Goal: Information Seeking & Learning: Learn about a topic

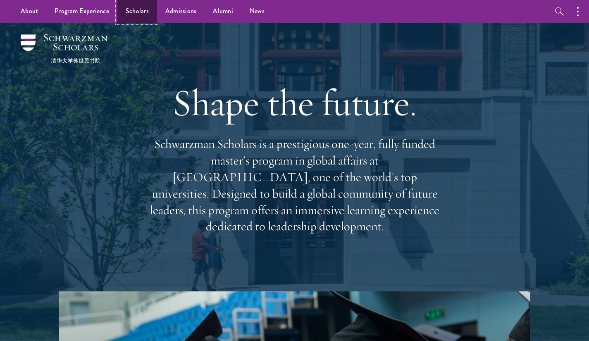
click at [134, 9] on link "Scholars" at bounding box center [137, 11] width 40 height 23
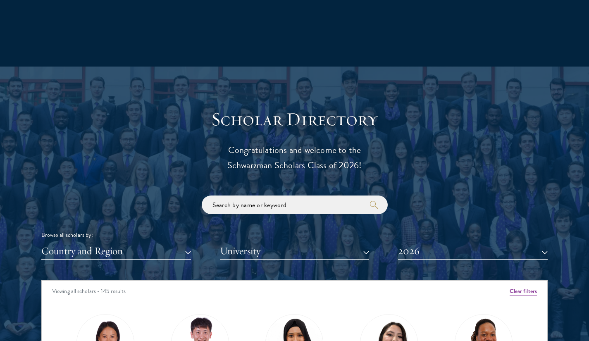
scroll to position [816, 0]
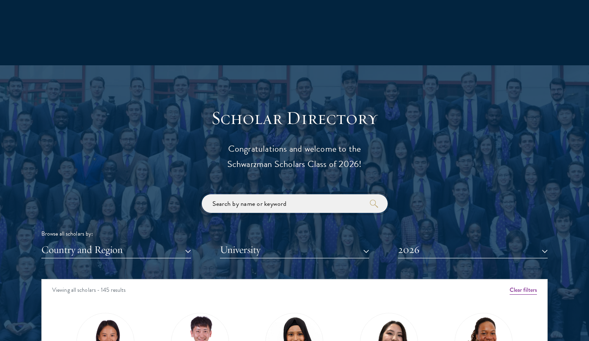
click at [295, 211] on input "search" at bounding box center [295, 203] width 186 height 19
click at [457, 251] on button "2026" at bounding box center [473, 249] width 150 height 17
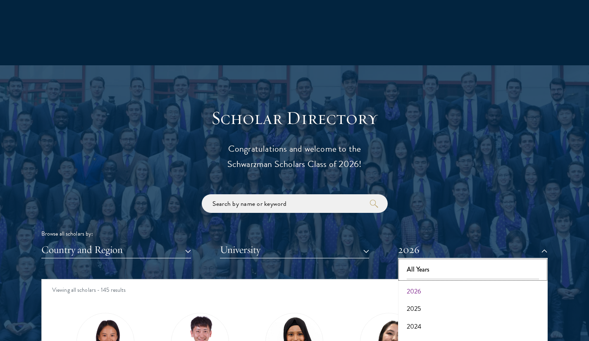
click at [425, 267] on button "All Years" at bounding box center [473, 269] width 145 height 17
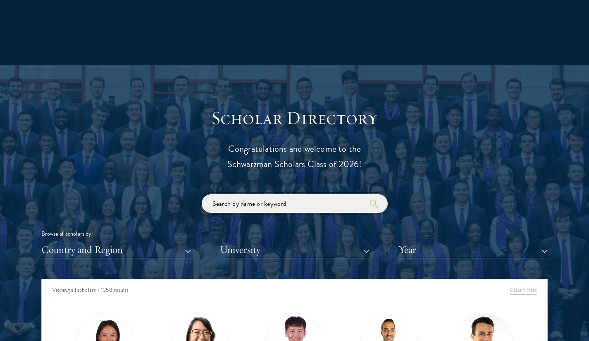
click at [292, 205] on input "search" at bounding box center [295, 203] width 186 height 19
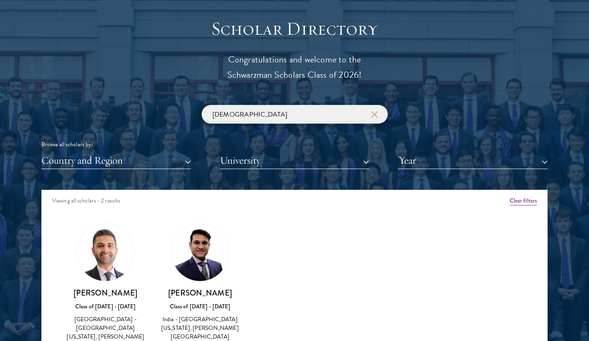
scroll to position [913, 0]
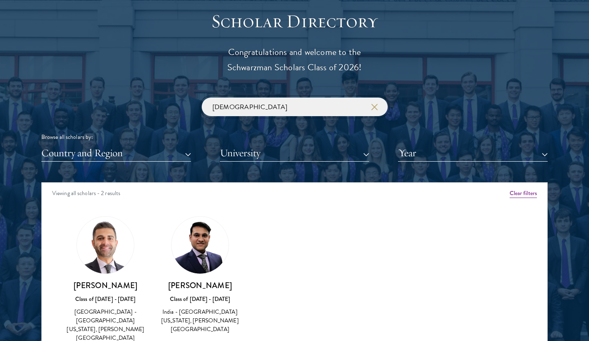
drag, startPoint x: 250, startPoint y: 105, endPoint x: 130, endPoint y: 104, distance: 119.9
click at [130, 104] on div "[DEMOGRAPHIC_DATA] Browse all scholars by: Country and Region All Countries and…" at bounding box center [294, 130] width 506 height 64
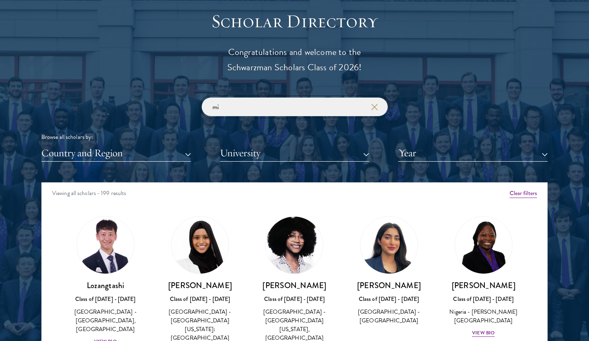
type input "m"
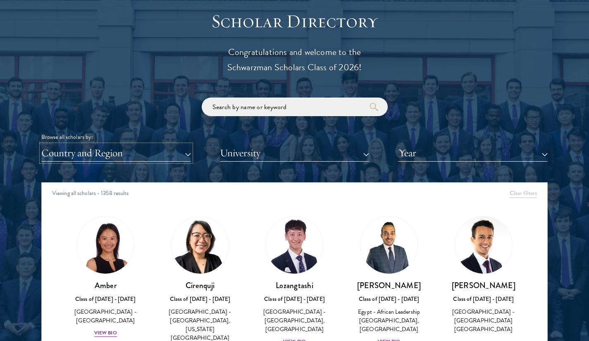
click at [175, 151] on button "Country and Region" at bounding box center [116, 153] width 150 height 17
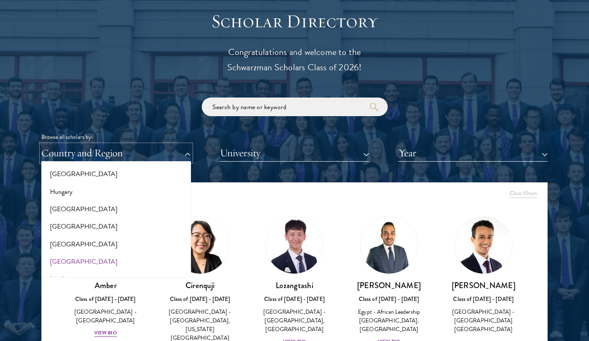
scroll to position [612, 0]
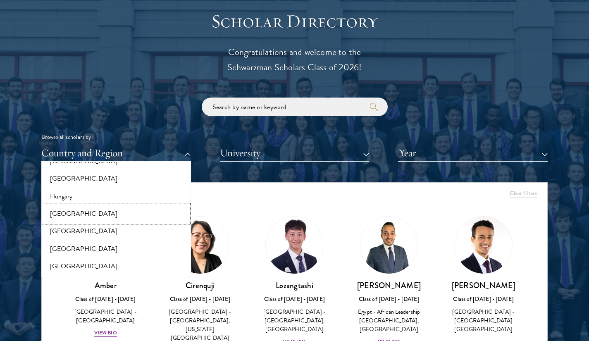
click at [71, 215] on button "[GEOGRAPHIC_DATA]" at bounding box center [116, 213] width 145 height 17
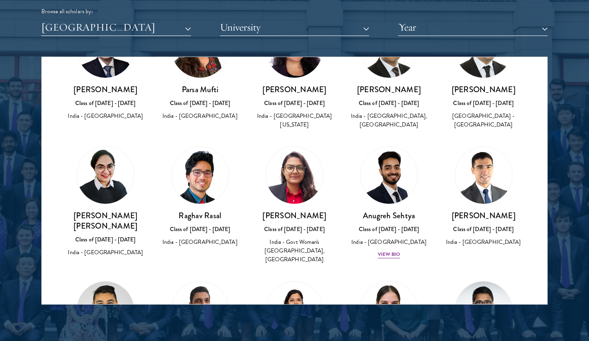
scroll to position [492, 0]
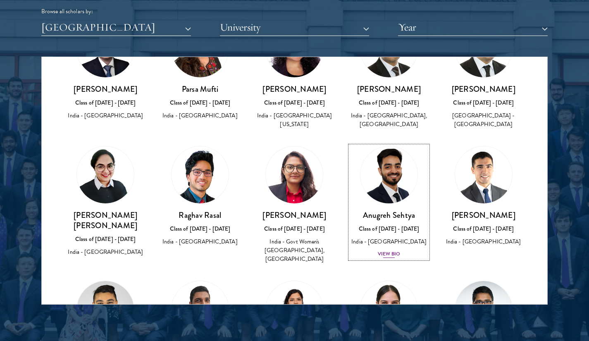
click at [384, 250] on div "View Bio" at bounding box center [389, 254] width 23 height 8
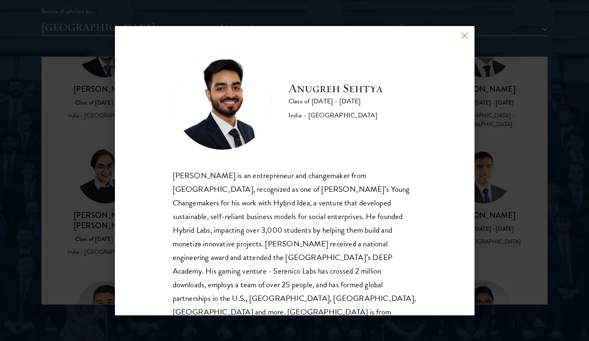
scroll to position [14, 0]
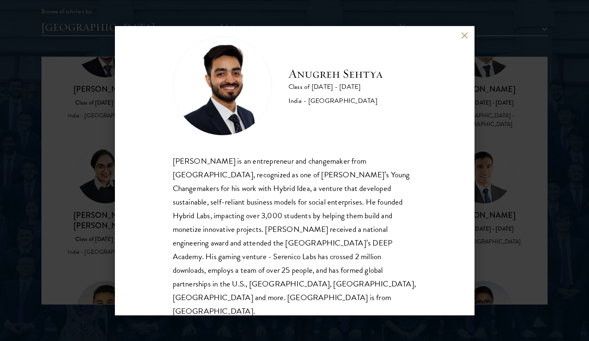
click at [463, 39] on button at bounding box center [464, 35] width 7 height 7
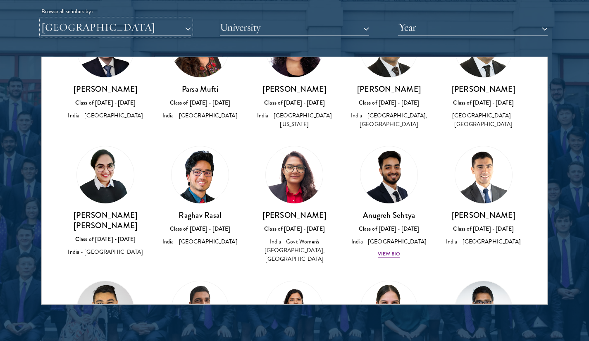
click at [164, 24] on button "[GEOGRAPHIC_DATA]" at bounding box center [116, 27] width 150 height 17
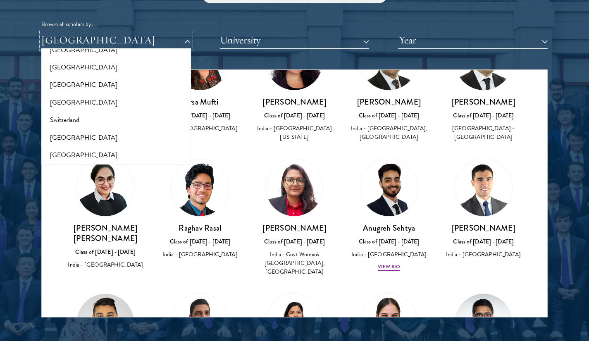
scroll to position [1734, 0]
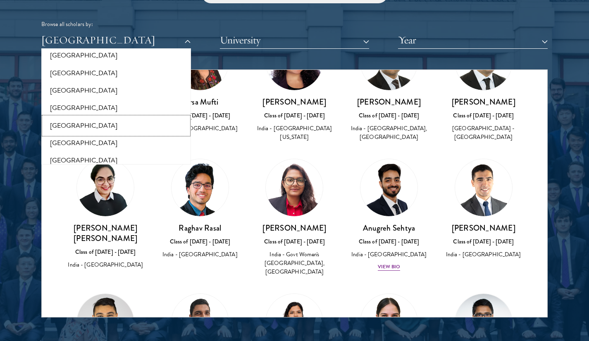
click at [68, 117] on button "[GEOGRAPHIC_DATA]" at bounding box center [116, 125] width 145 height 17
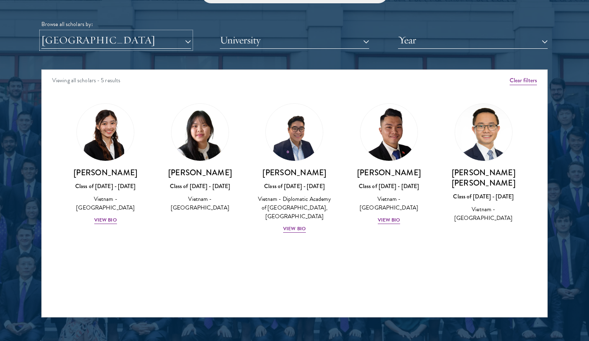
click at [70, 39] on button "[GEOGRAPHIC_DATA]" at bounding box center [116, 40] width 150 height 17
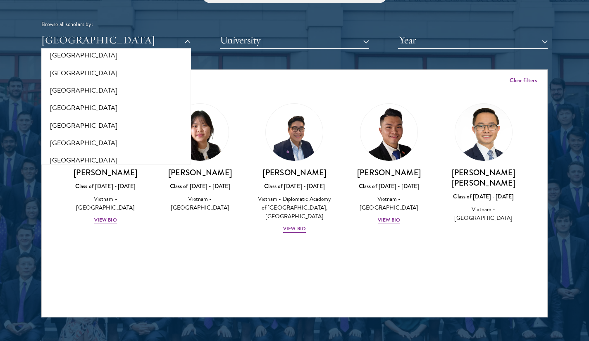
click at [38, 231] on div at bounding box center [294, 107] width 589 height 503
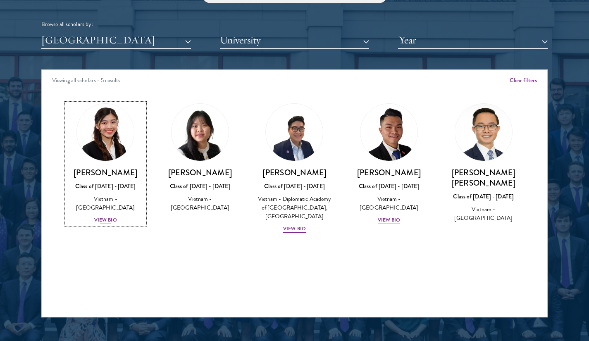
click at [102, 219] on div "View Bio" at bounding box center [105, 220] width 23 height 8
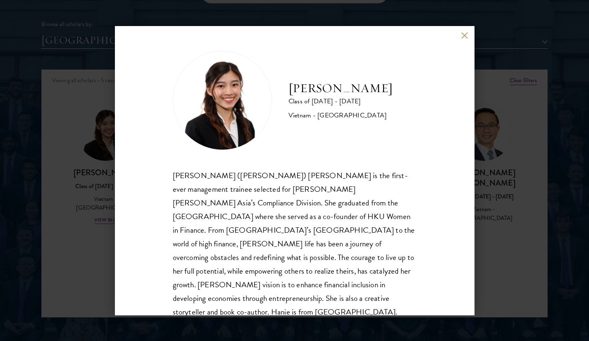
click at [462, 35] on button at bounding box center [464, 35] width 7 height 7
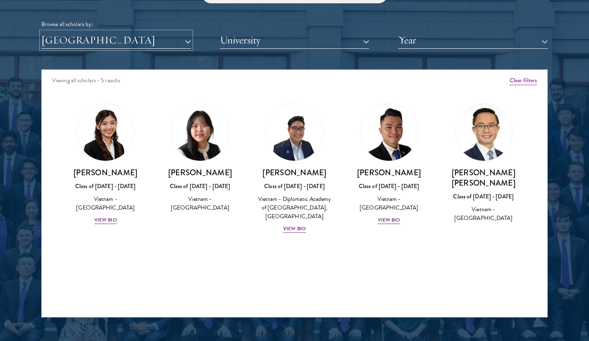
click at [166, 43] on button "[GEOGRAPHIC_DATA]" at bounding box center [116, 40] width 150 height 17
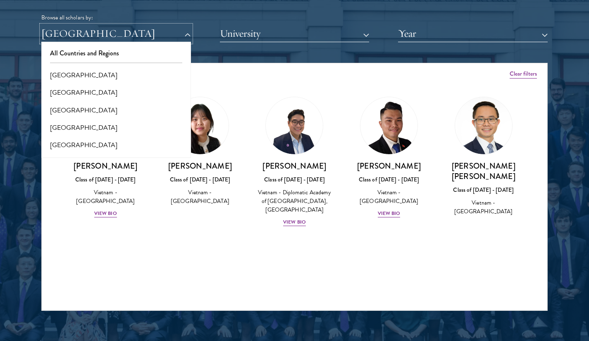
scroll to position [1034, 0]
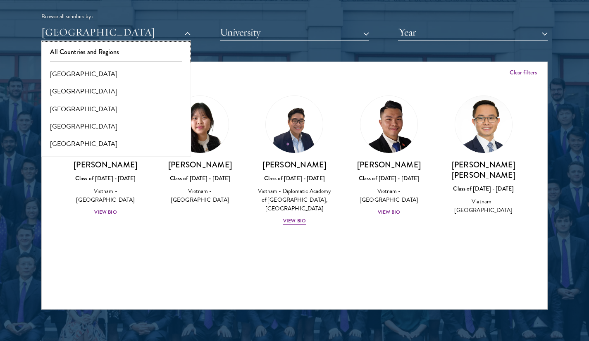
click at [113, 53] on button "All Countries and Regions" at bounding box center [116, 51] width 145 height 17
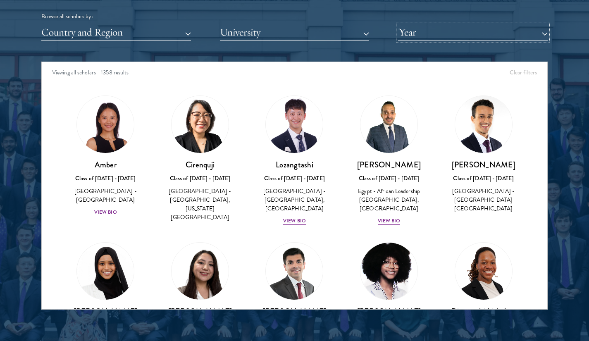
click at [502, 33] on button "Year" at bounding box center [473, 32] width 150 height 17
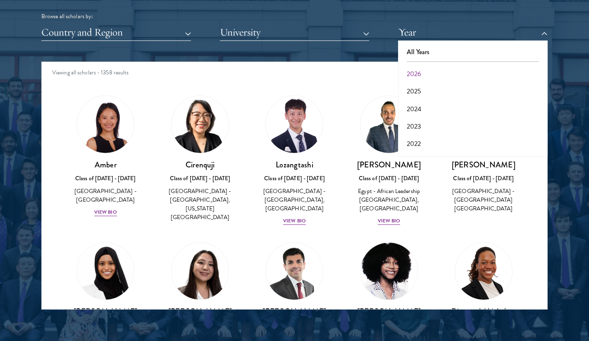
click at [521, 237] on div "Diamond Abiakalam [GEOGRAPHIC_DATA] Class of [DATE] - [DATE] [GEOGRAPHIC_DATA] …" at bounding box center [483, 308] width 95 height 148
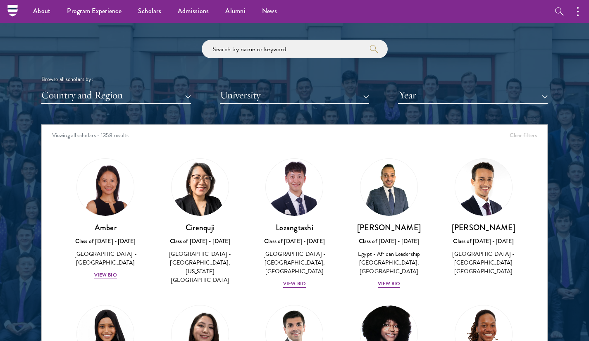
scroll to position [971, 0]
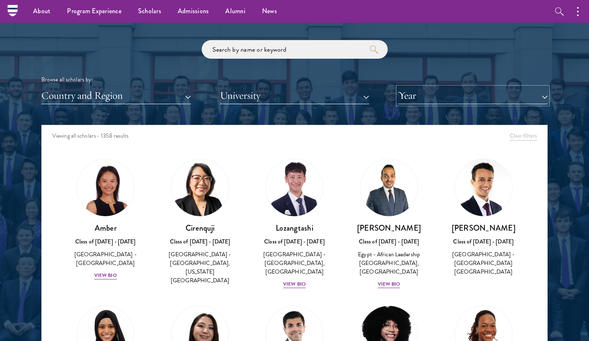
drag, startPoint x: 437, startPoint y: 98, endPoint x: 415, endPoint y: 97, distance: 22.7
click at [415, 97] on button "Year" at bounding box center [473, 95] width 150 height 17
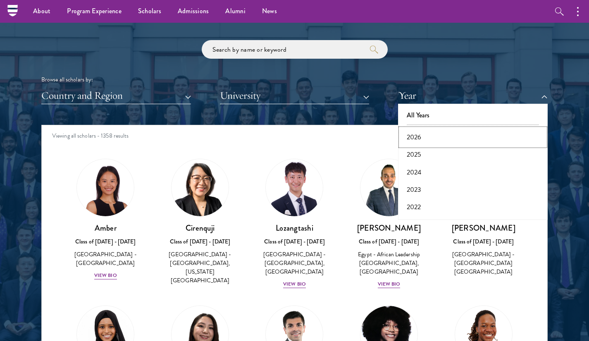
click at [423, 135] on button "2026" at bounding box center [473, 137] width 145 height 17
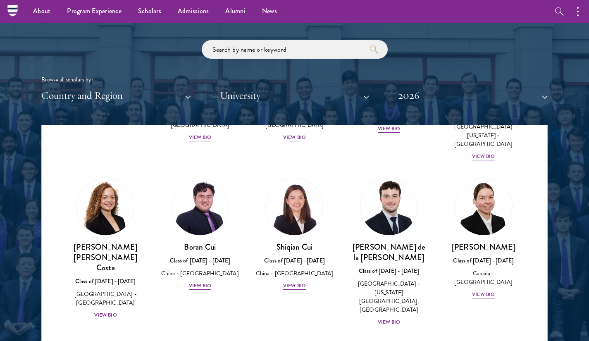
scroll to position [926, 0]
click at [383, 318] on div "View Bio" at bounding box center [389, 322] width 23 height 8
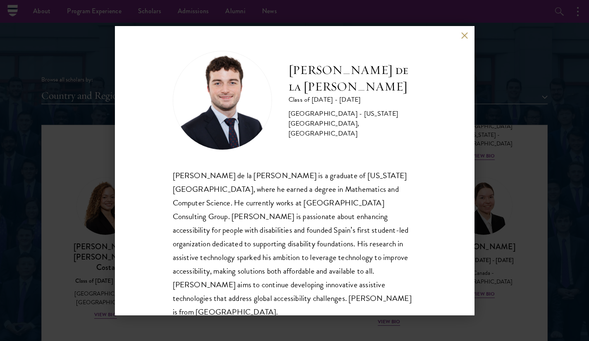
click at [485, 243] on div "[PERSON_NAME] de la [PERSON_NAME] Class of [DATE] - [DATE] [GEOGRAPHIC_DATA] - …" at bounding box center [294, 170] width 589 height 341
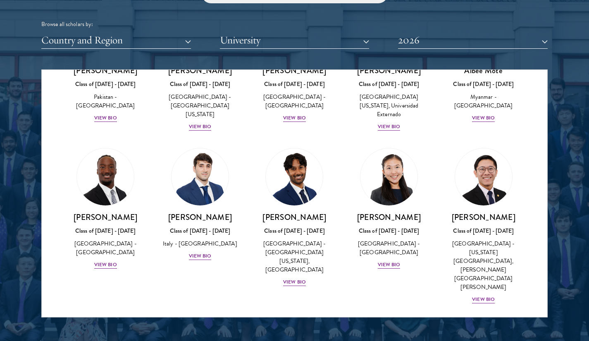
scroll to position [2932, 0]
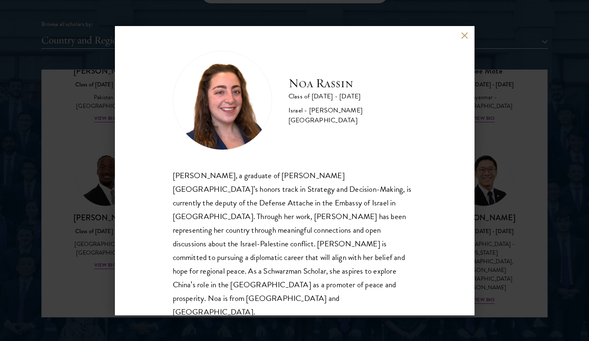
click at [496, 108] on div "[PERSON_NAME] Class of [DATE] - [DATE] Israel - [PERSON_NAME][GEOGRAPHIC_DATA] …" at bounding box center [294, 170] width 589 height 341
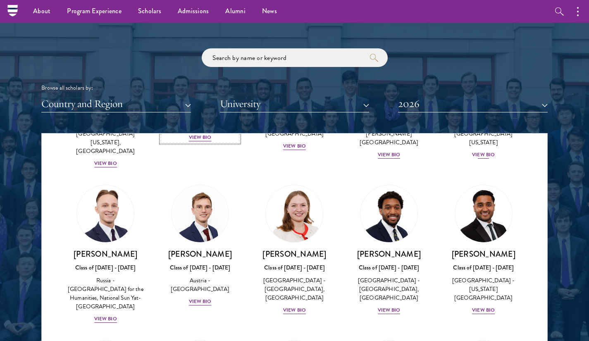
scroll to position [3672, 0]
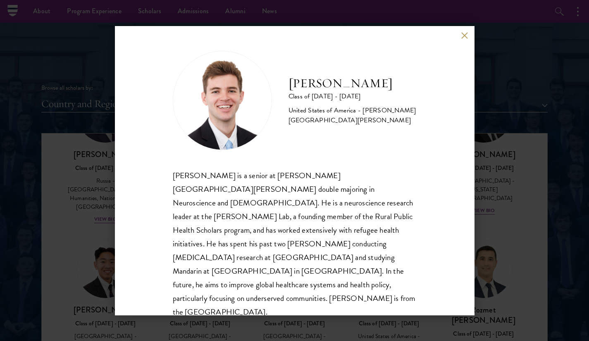
click at [463, 38] on button at bounding box center [464, 35] width 7 height 7
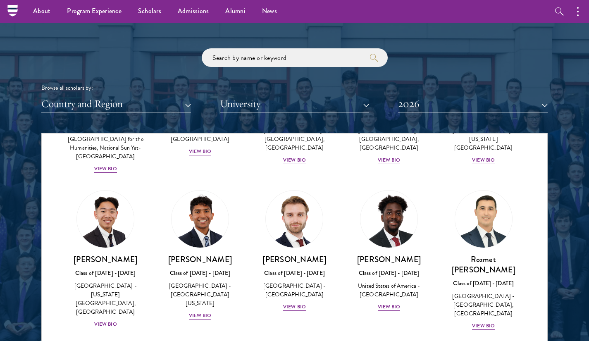
scroll to position [3723, 0]
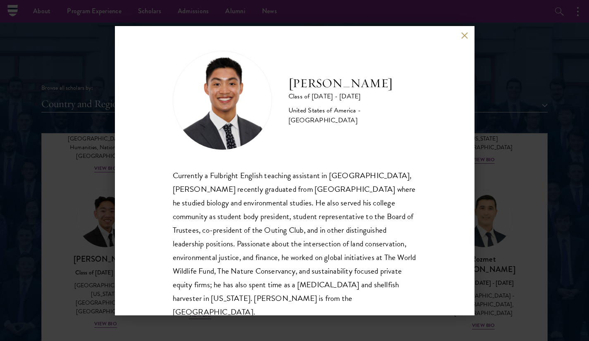
click at [464, 37] on button at bounding box center [464, 35] width 7 height 7
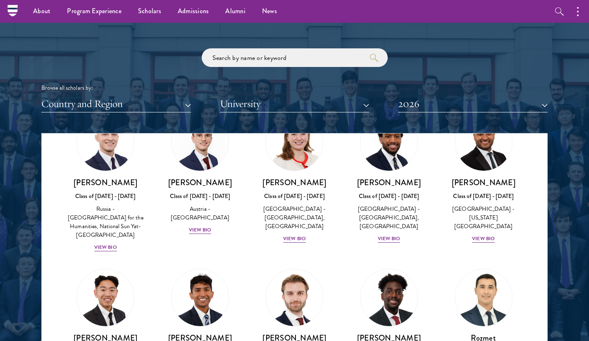
scroll to position [3644, 0]
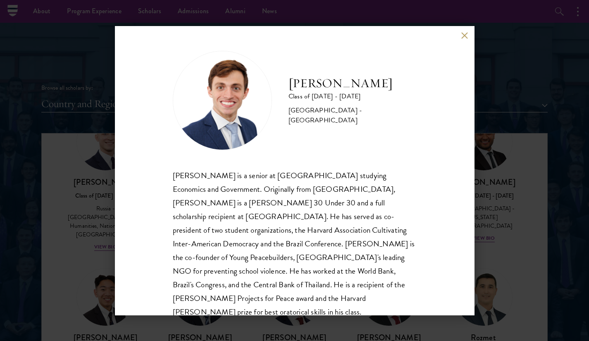
click at [466, 33] on button at bounding box center [464, 35] width 7 height 7
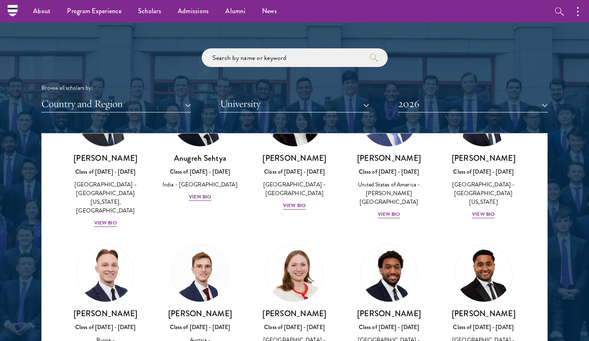
scroll to position [3513, 0]
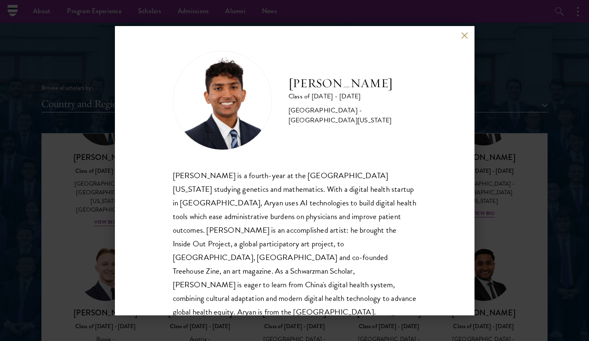
click at [463, 33] on button at bounding box center [464, 35] width 7 height 7
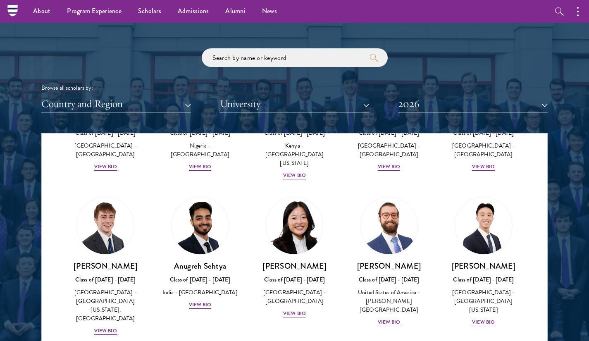
scroll to position [3405, 0]
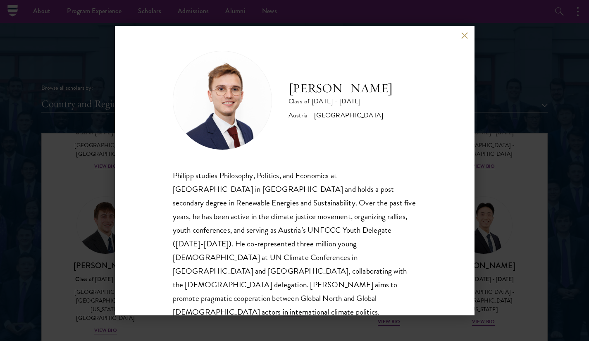
click at [464, 36] on button at bounding box center [464, 35] width 7 height 7
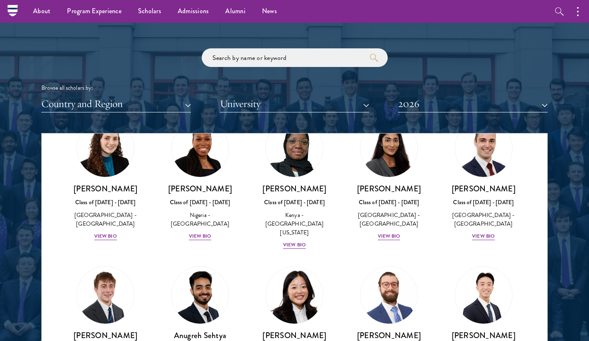
scroll to position [3396, 0]
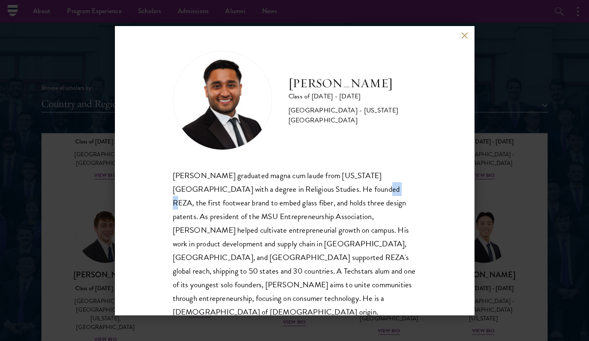
drag, startPoint x: 320, startPoint y: 188, endPoint x: 337, endPoint y: 184, distance: 17.8
click at [337, 184] on div "[PERSON_NAME] graduated magna cum laude from [US_STATE][GEOGRAPHIC_DATA] with a…" at bounding box center [295, 244] width 244 height 150
copy div "REZA"
click at [465, 34] on button at bounding box center [464, 35] width 7 height 7
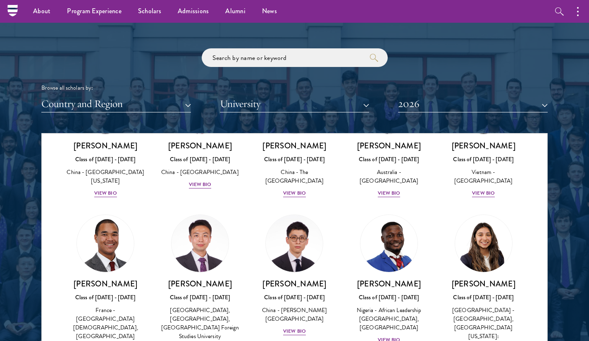
scroll to position [2465, 0]
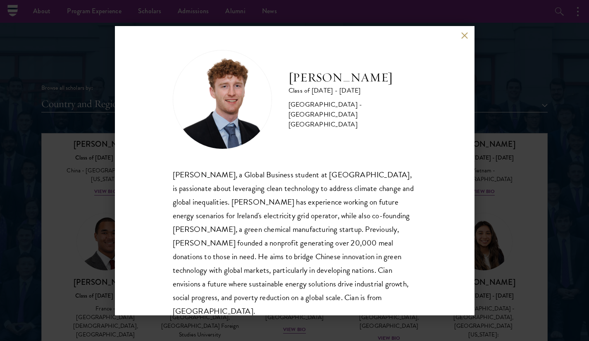
scroll to position [1, 0]
click at [494, 213] on div "[PERSON_NAME] Class of [DATE] - [DATE] [GEOGRAPHIC_DATA] - [GEOGRAPHIC_DATA] [G…" at bounding box center [294, 170] width 589 height 341
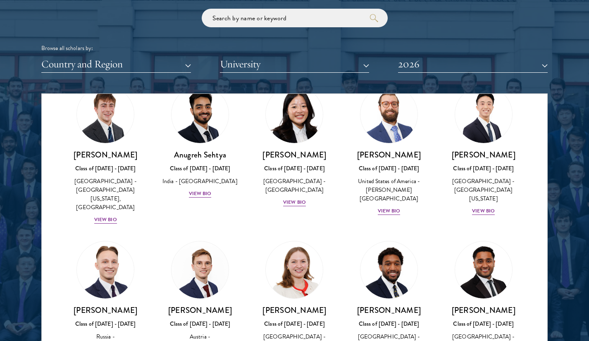
scroll to position [3465, 0]
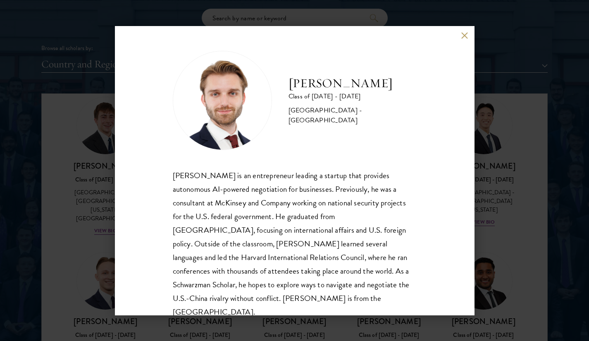
click at [463, 35] on button at bounding box center [464, 35] width 7 height 7
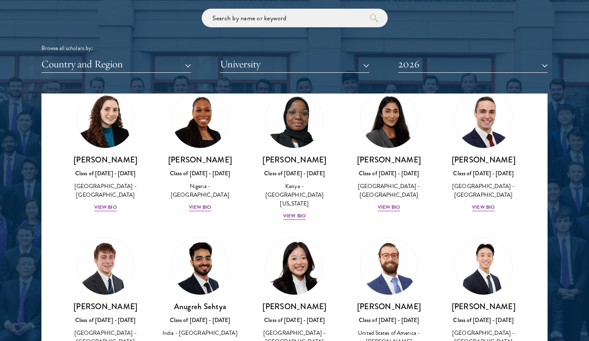
scroll to position [3326, 0]
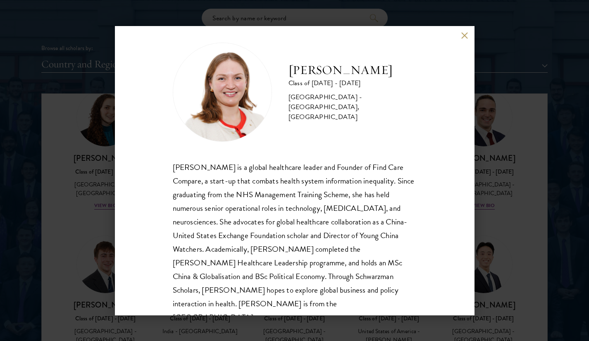
scroll to position [9, 0]
click at [467, 209] on div "[PERSON_NAME] Class of [DATE] - [DATE] [GEOGRAPHIC_DATA] - [GEOGRAPHIC_DATA], […" at bounding box center [295, 170] width 360 height 289
click at [502, 159] on div "[PERSON_NAME] Class of [DATE] - [DATE] [GEOGRAPHIC_DATA] - [GEOGRAPHIC_DATA], […" at bounding box center [294, 170] width 589 height 341
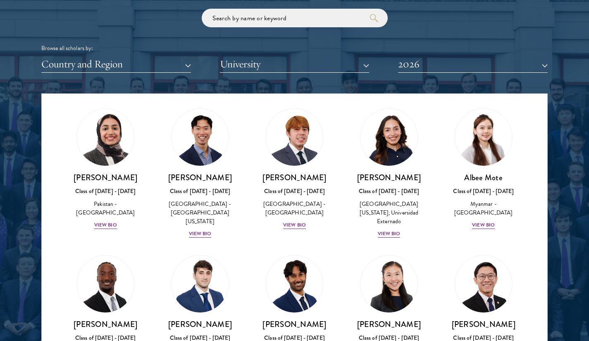
scroll to position [2853, 0]
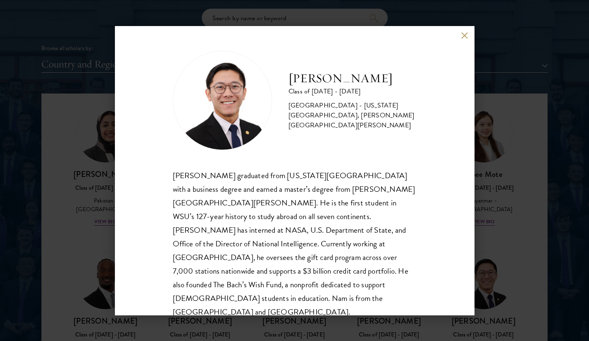
click at [505, 226] on div "[PERSON_NAME] Class of [DATE] - [DATE] [GEOGRAPHIC_DATA] - [US_STATE][GEOGRAPHI…" at bounding box center [294, 170] width 589 height 341
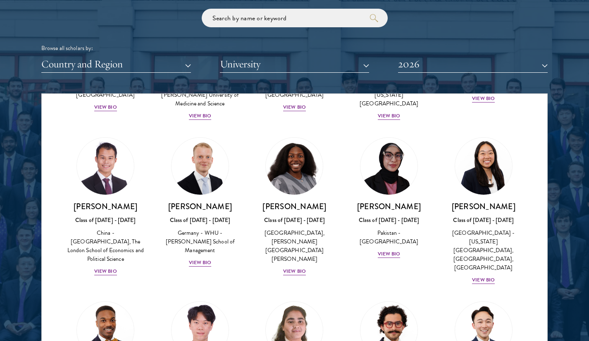
scroll to position [1586, 0]
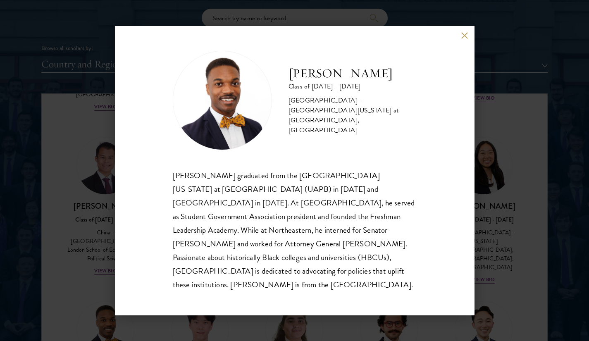
click at [467, 39] on button at bounding box center [464, 35] width 7 height 7
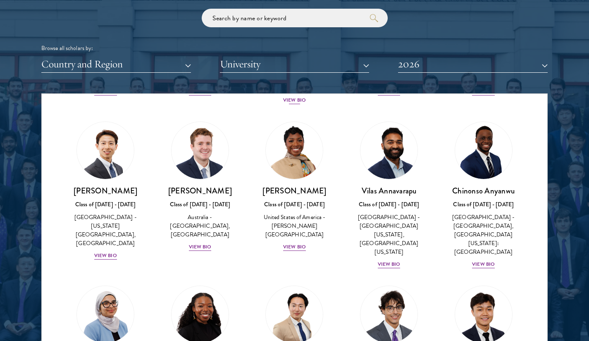
scroll to position [316, 0]
click at [187, 67] on button "Country and Region" at bounding box center [116, 64] width 150 height 17
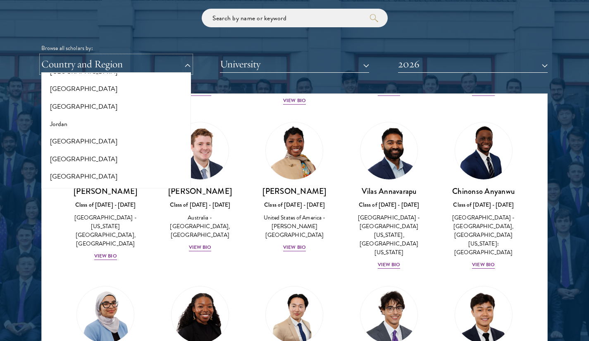
scroll to position [753, 0]
click at [105, 157] on button "[GEOGRAPHIC_DATA]" at bounding box center [116, 158] width 145 height 17
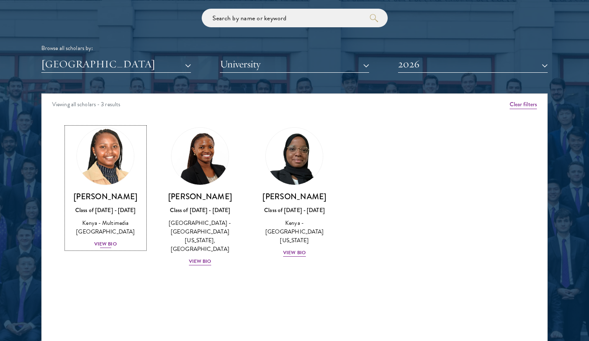
click at [110, 247] on div "View Bio" at bounding box center [105, 244] width 23 height 8
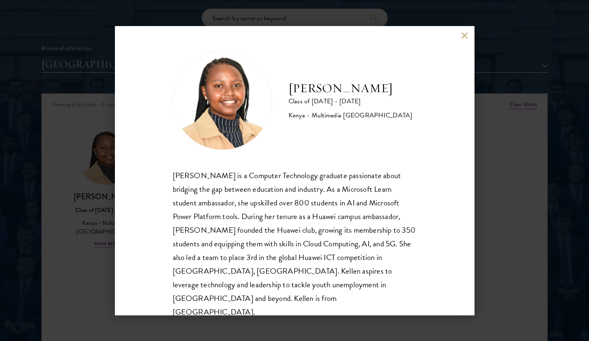
click at [465, 39] on div "[PERSON_NAME] Class of [DATE] - [DATE] [GEOGRAPHIC_DATA] - Multimedia [GEOGRAPH…" at bounding box center [295, 170] width 360 height 289
click at [460, 34] on div "[PERSON_NAME] Class of [DATE] - [DATE] [GEOGRAPHIC_DATA] - Multimedia [GEOGRAPH…" at bounding box center [295, 170] width 360 height 289
click at [463, 34] on button at bounding box center [464, 35] width 7 height 7
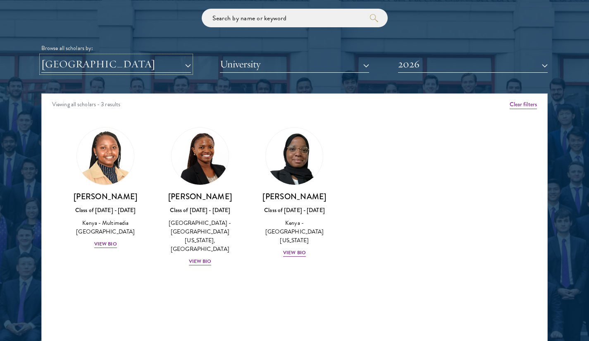
click at [107, 64] on button "[GEOGRAPHIC_DATA]" at bounding box center [116, 64] width 150 height 17
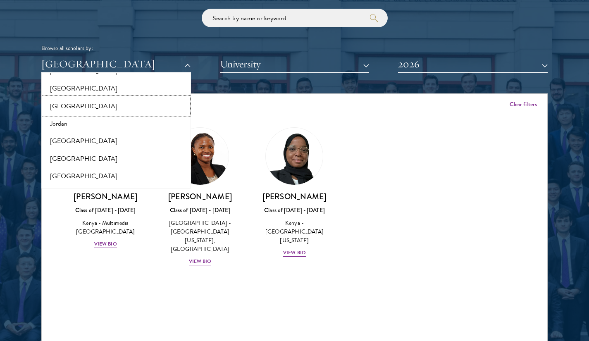
click at [93, 104] on button "[GEOGRAPHIC_DATA]" at bounding box center [116, 106] width 145 height 17
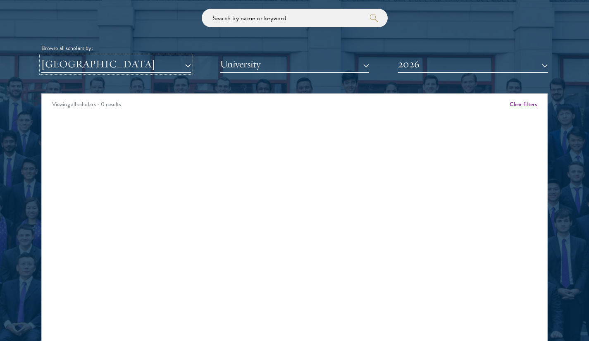
click at [117, 70] on button "[GEOGRAPHIC_DATA]" at bounding box center [116, 64] width 150 height 17
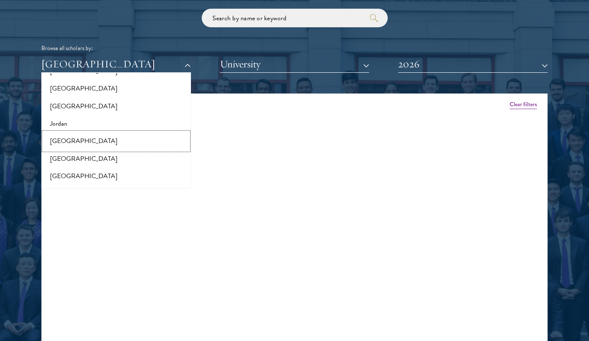
click at [74, 137] on button "[GEOGRAPHIC_DATA]" at bounding box center [116, 140] width 145 height 17
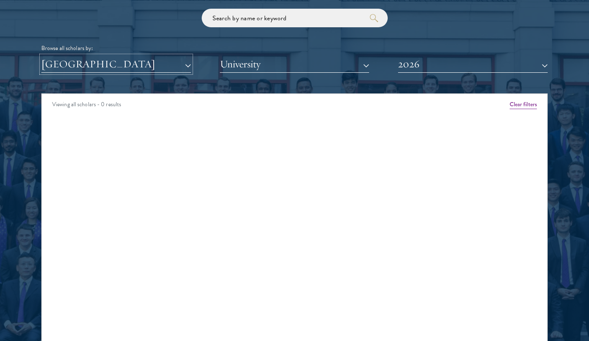
click at [122, 60] on button "[GEOGRAPHIC_DATA]" at bounding box center [116, 64] width 150 height 17
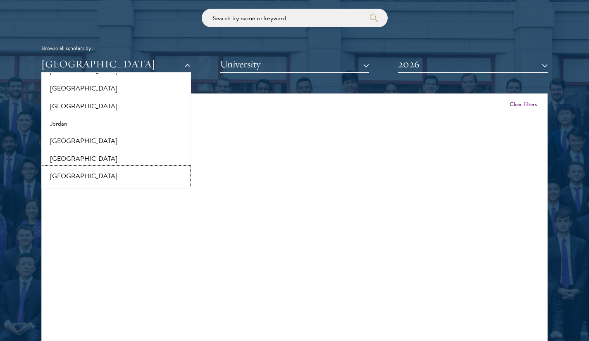
click at [68, 168] on button "[GEOGRAPHIC_DATA]" at bounding box center [116, 175] width 145 height 17
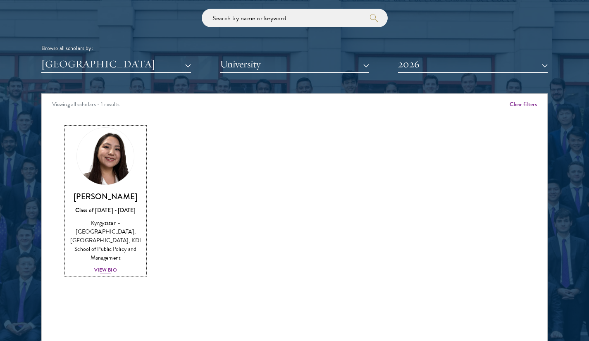
click at [105, 266] on div "View Bio" at bounding box center [105, 270] width 23 height 8
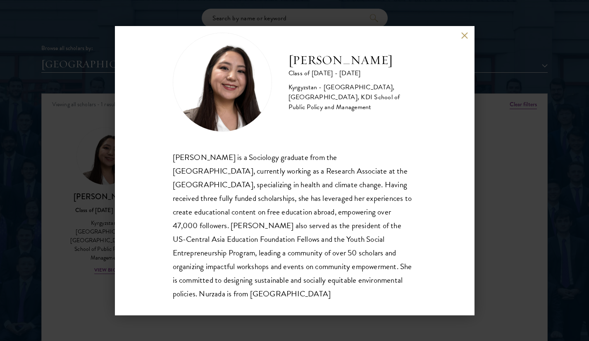
scroll to position [19, 0]
click at [486, 230] on div "Nurzada Abdivalieva Class of [DATE] - [DATE] [GEOGRAPHIC_DATA] - [GEOGRAPHIC_DA…" at bounding box center [294, 170] width 589 height 341
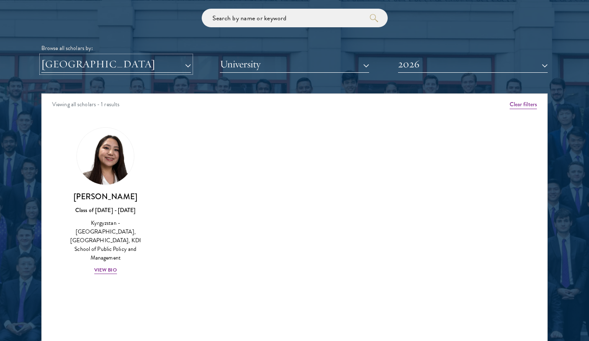
click at [137, 63] on button "[GEOGRAPHIC_DATA]" at bounding box center [116, 64] width 150 height 17
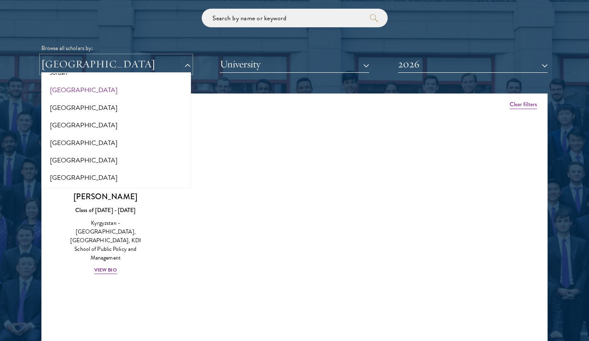
scroll to position [804, 0]
click at [85, 142] on button "[GEOGRAPHIC_DATA]" at bounding box center [116, 142] width 145 height 17
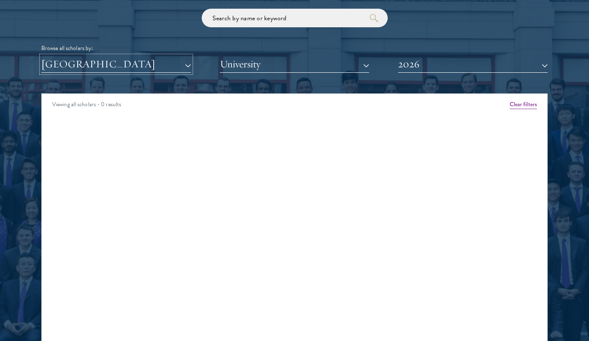
click at [125, 69] on button "[GEOGRAPHIC_DATA]" at bounding box center [116, 64] width 150 height 17
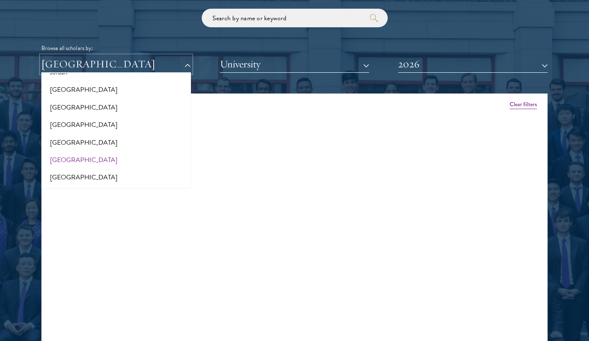
scroll to position [804, 0]
click at [91, 156] on button "[GEOGRAPHIC_DATA]" at bounding box center [116, 160] width 145 height 17
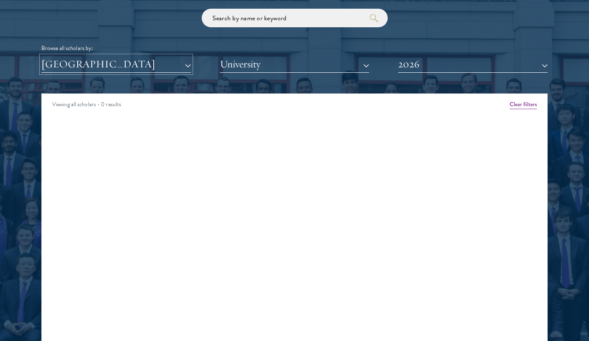
click at [109, 65] on button "[GEOGRAPHIC_DATA]" at bounding box center [116, 64] width 150 height 17
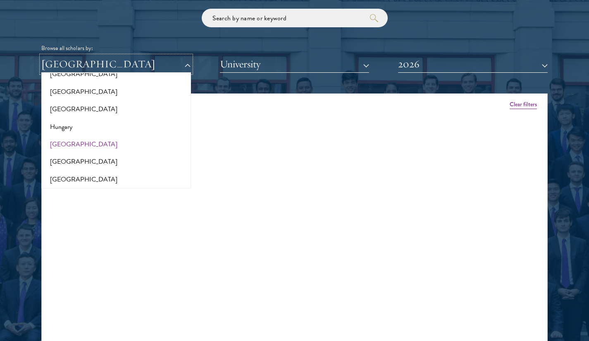
scroll to position [591, 0]
click at [71, 108] on button "[GEOGRAPHIC_DATA]" at bounding box center [116, 110] width 145 height 17
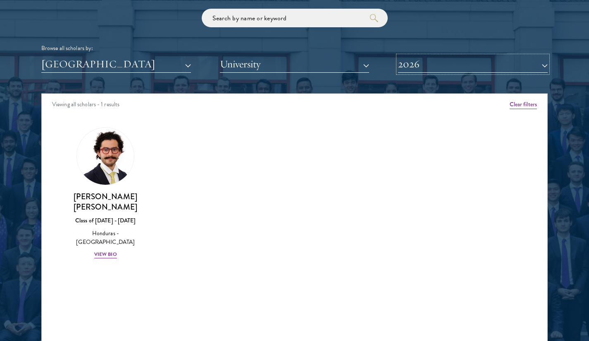
click at [482, 66] on button "2026" at bounding box center [473, 64] width 150 height 17
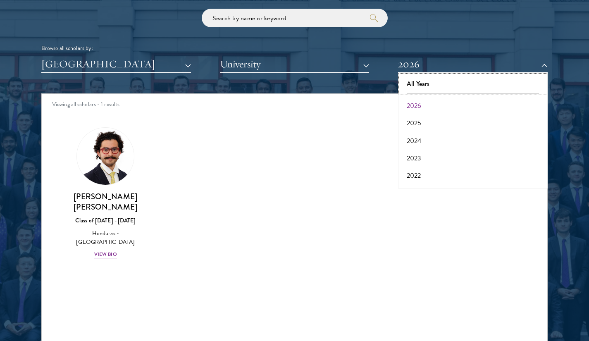
click at [440, 82] on button "All Years" at bounding box center [473, 83] width 145 height 17
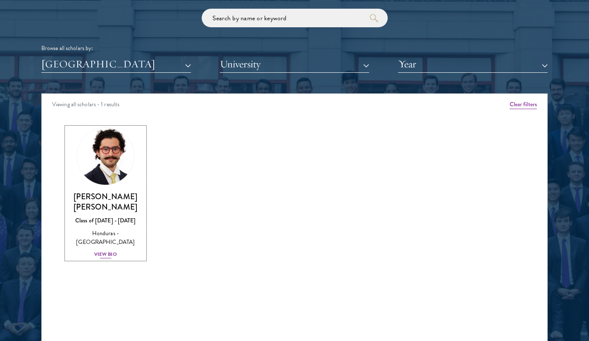
click at [103, 250] on div "View Bio" at bounding box center [105, 254] width 23 height 8
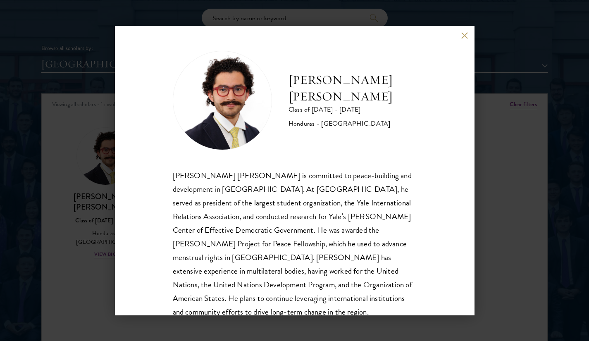
click at [463, 33] on button at bounding box center [464, 35] width 7 height 7
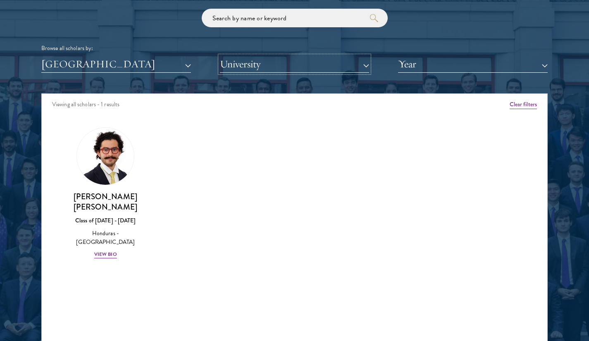
click at [309, 70] on button "University" at bounding box center [295, 64] width 150 height 17
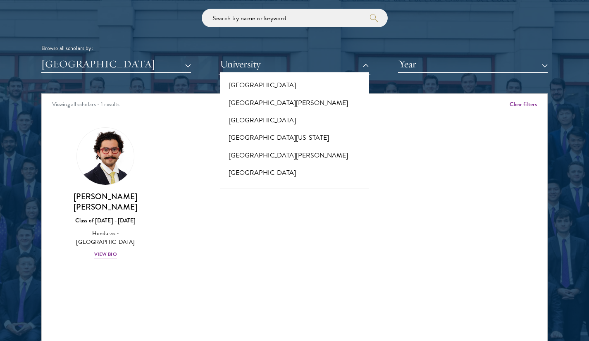
scroll to position [7597, 0]
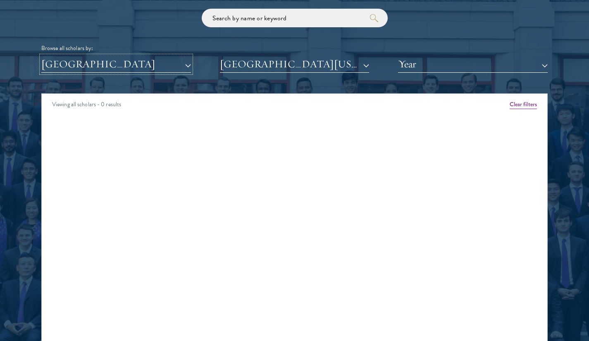
click at [146, 69] on button "[GEOGRAPHIC_DATA]" at bounding box center [116, 64] width 150 height 17
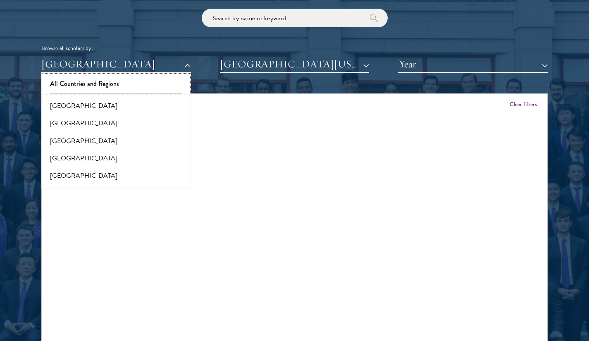
click at [125, 91] on button "All Countries and Regions" at bounding box center [116, 83] width 145 height 17
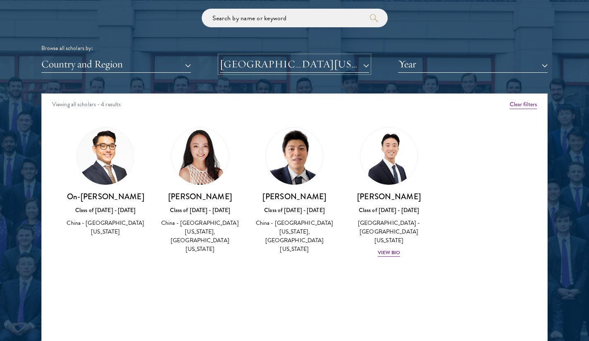
click at [260, 57] on button "[GEOGRAPHIC_DATA][US_STATE]" at bounding box center [295, 64] width 150 height 17
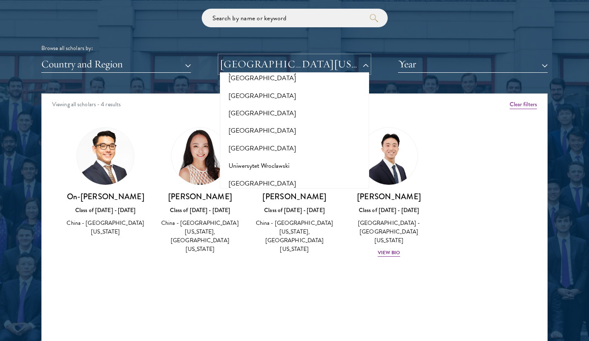
scroll to position [8118, 0]
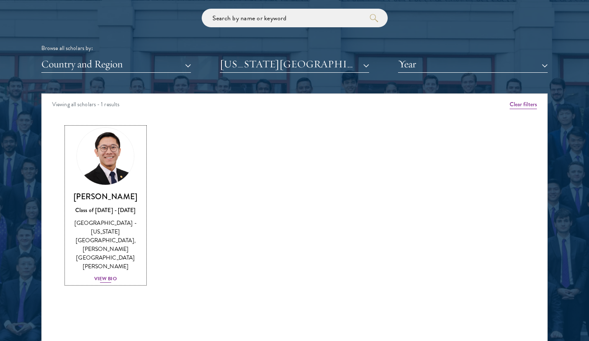
click at [105, 275] on div "View Bio" at bounding box center [105, 279] width 23 height 8
